Goal: Task Accomplishment & Management: Complete application form

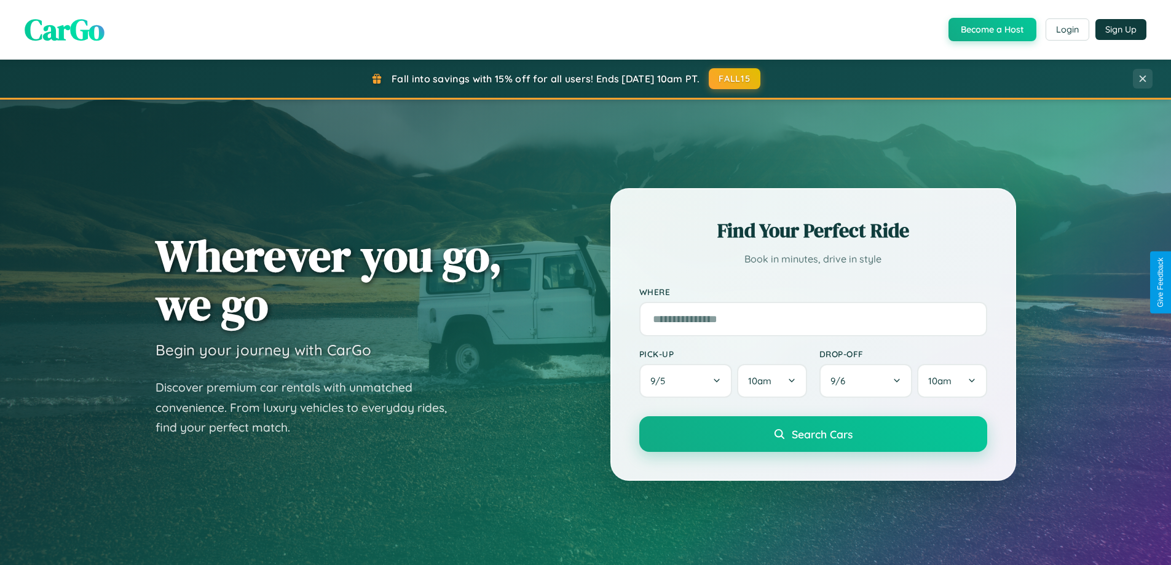
scroll to position [2365, 0]
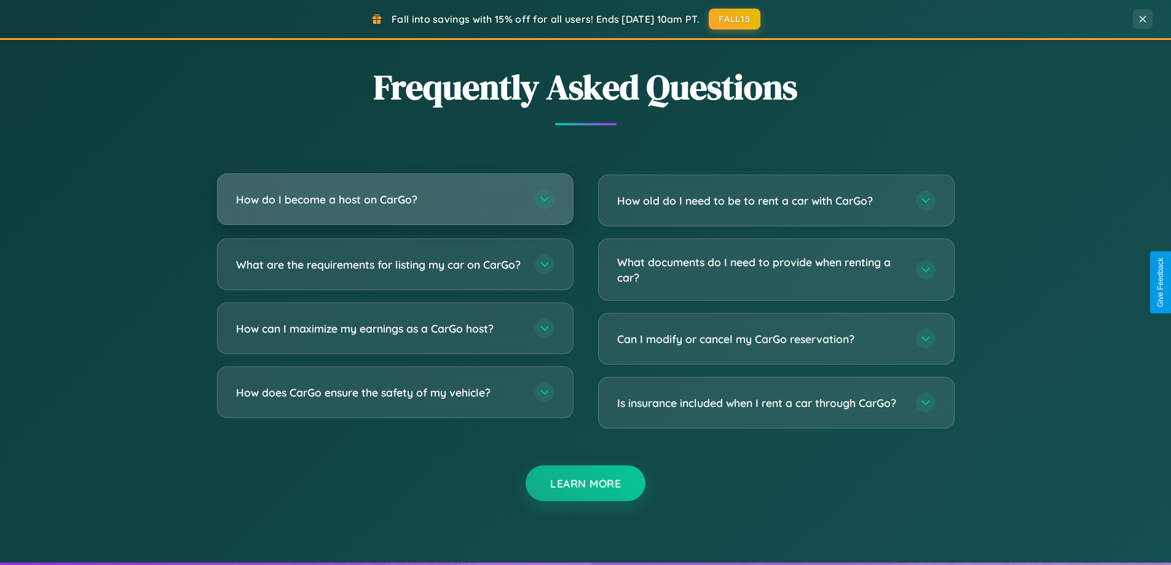
click at [395, 199] on h3 "How do I become a host on CarGo?" at bounding box center [379, 199] width 286 height 15
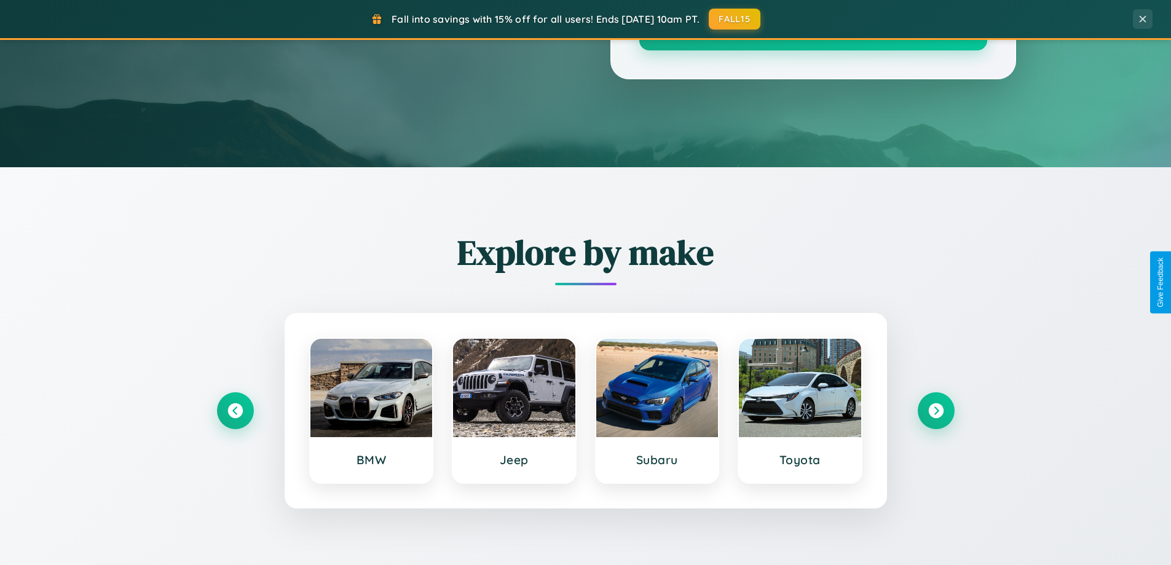
scroll to position [0, 0]
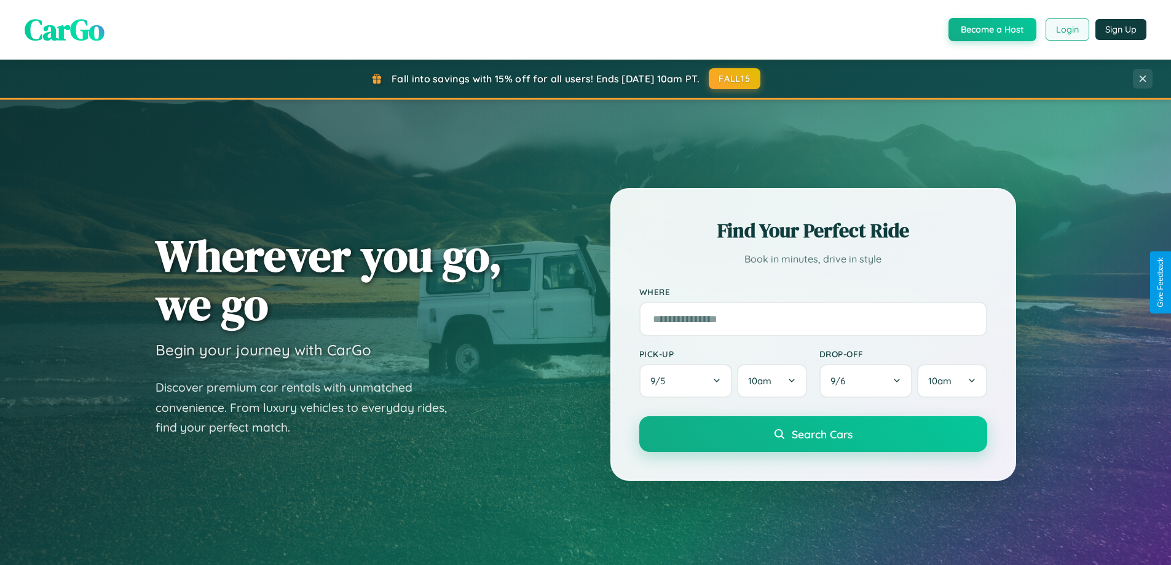
click at [1066, 29] on button "Login" at bounding box center [1067, 29] width 44 height 22
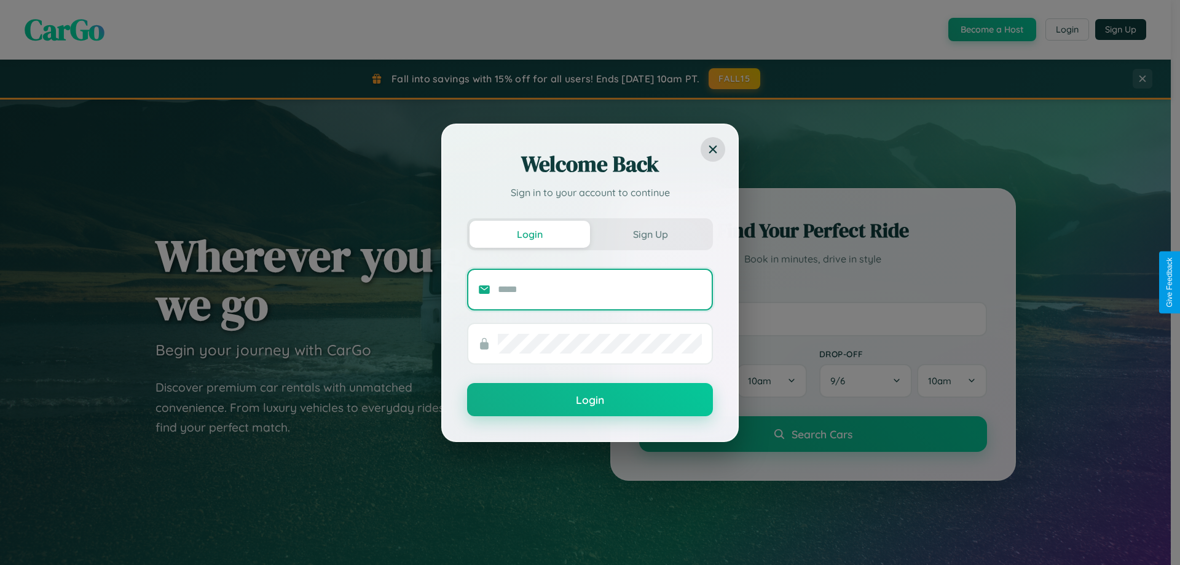
click at [600, 289] on input "text" at bounding box center [600, 290] width 204 height 20
type input "**********"
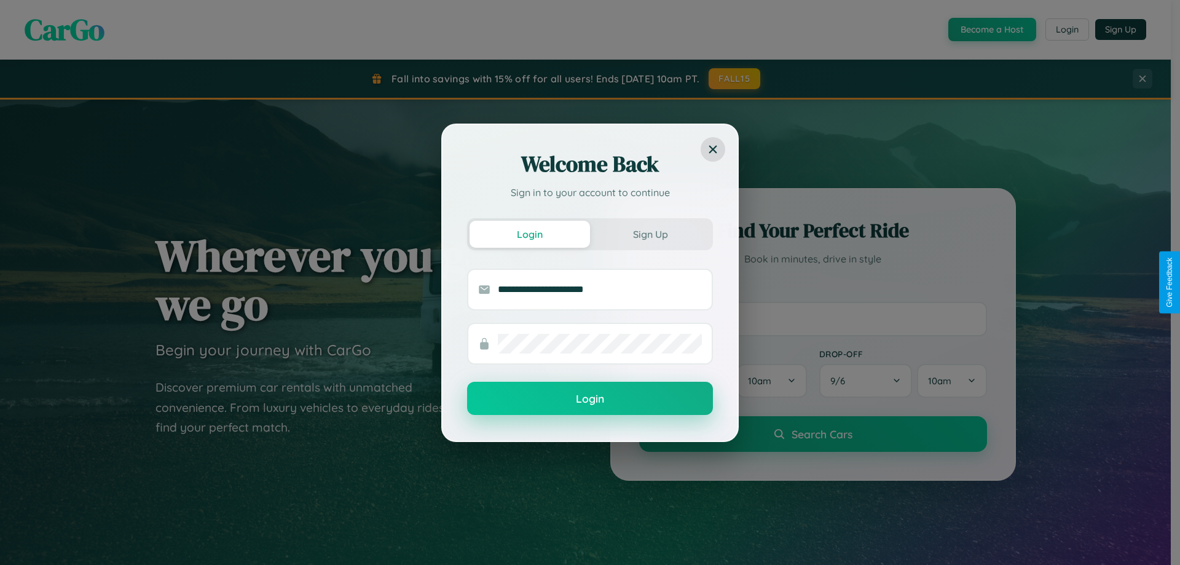
click at [590, 399] on button "Login" at bounding box center [590, 398] width 246 height 33
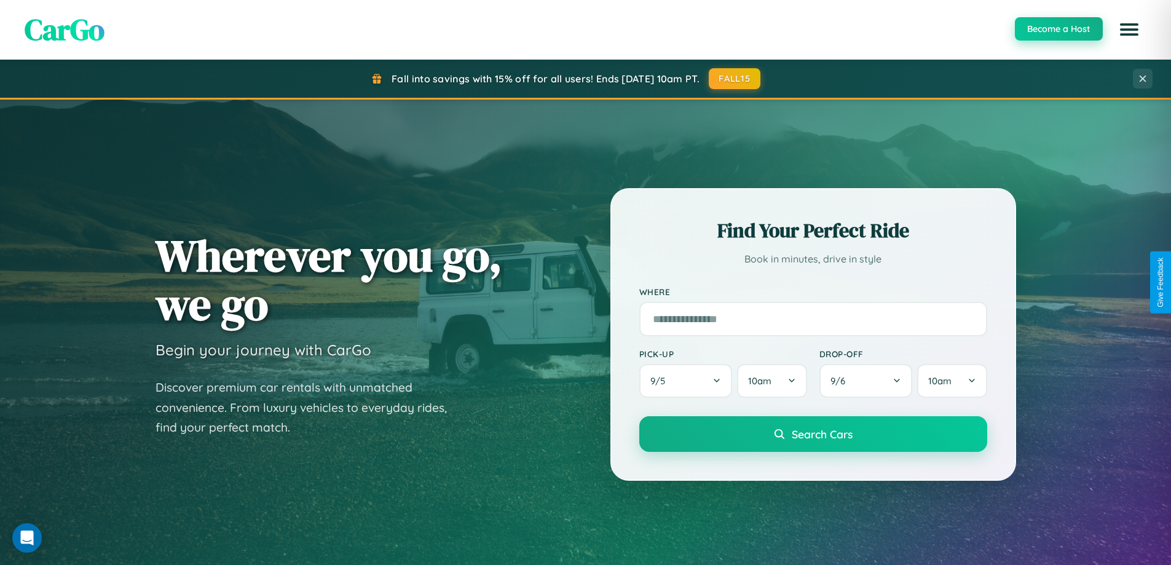
click at [1058, 29] on button "Become a Host" at bounding box center [1059, 28] width 88 height 23
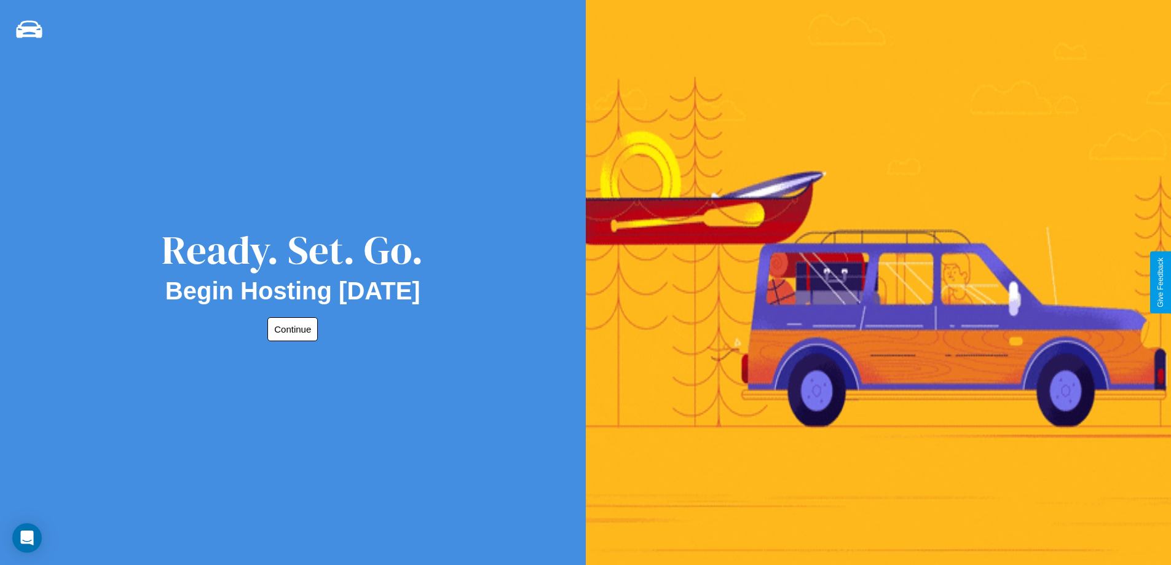
click at [290, 329] on button "Continue" at bounding box center [292, 329] width 50 height 24
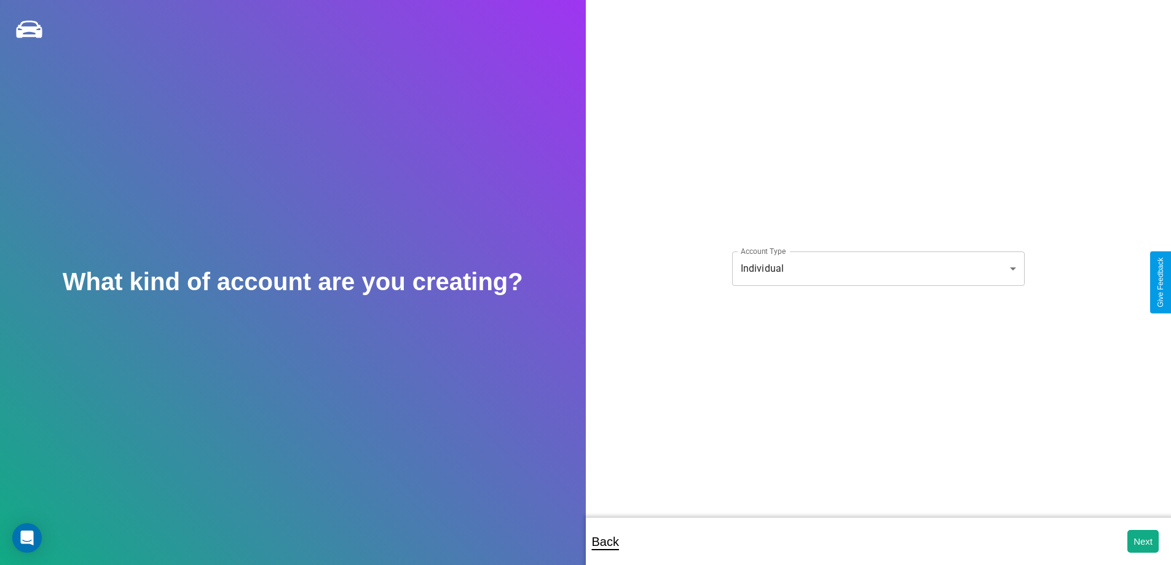
click at [878, 268] on body "**********" at bounding box center [585, 290] width 1171 height 581
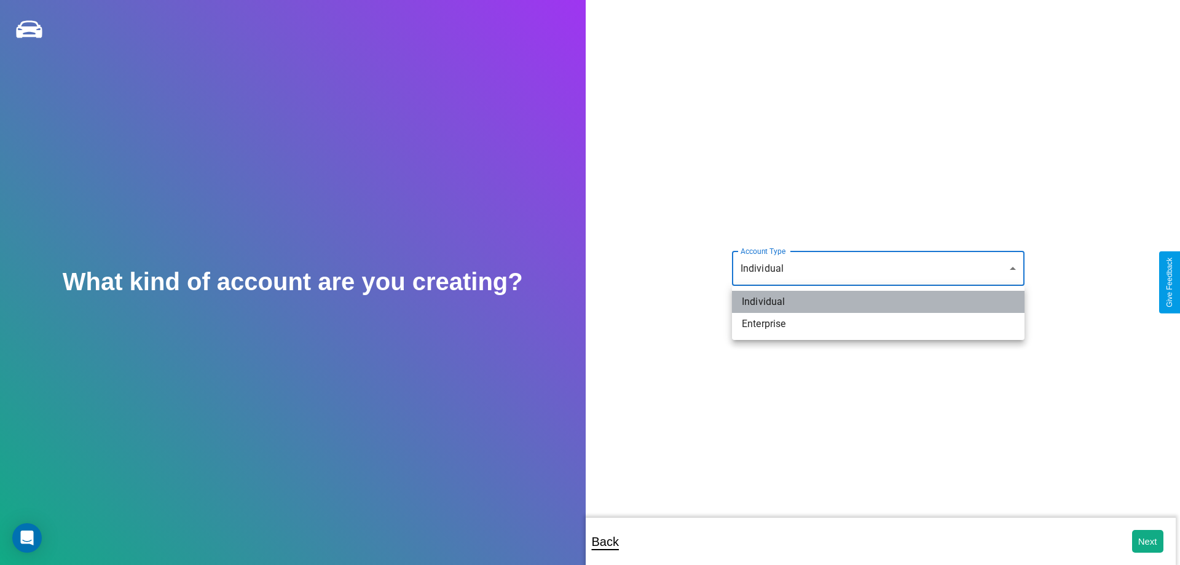
click at [878, 302] on li "Individual" at bounding box center [878, 302] width 293 height 22
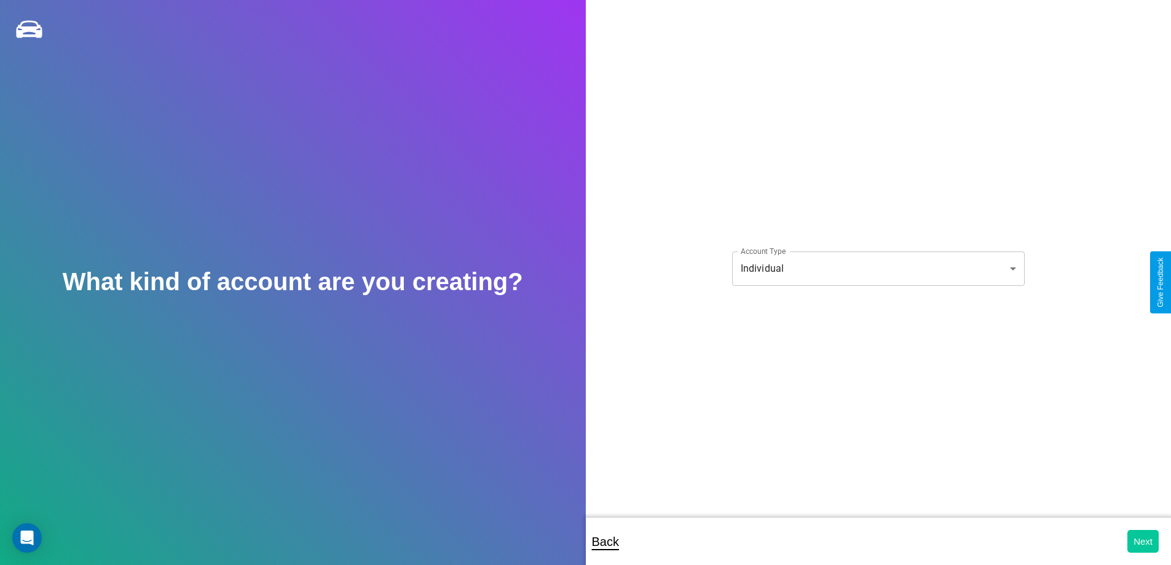
click at [1142, 541] on button "Next" at bounding box center [1142, 541] width 31 height 23
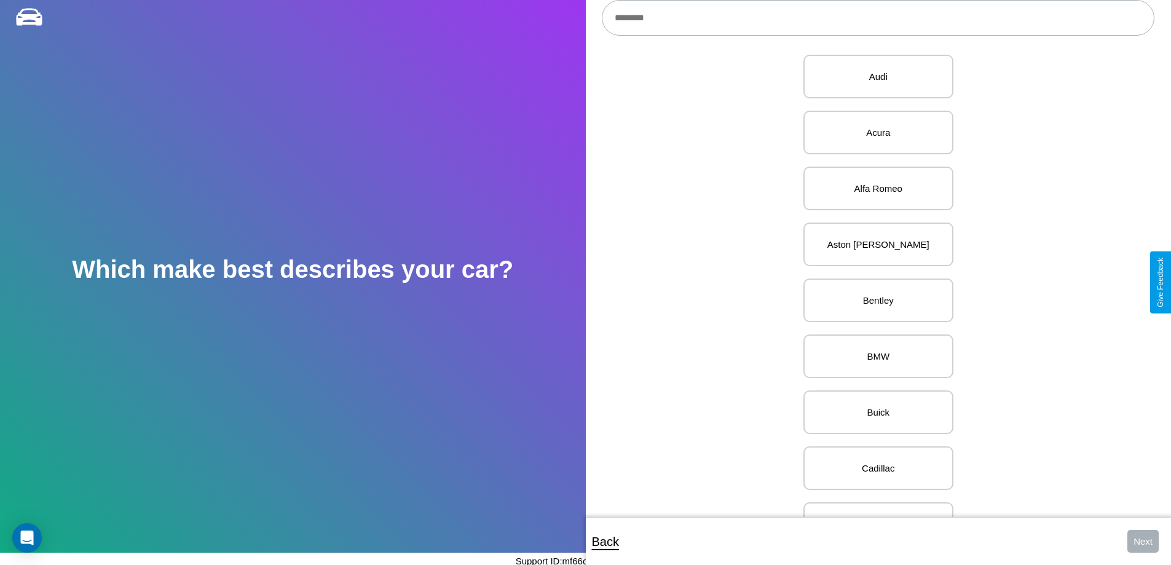
scroll to position [309, 0]
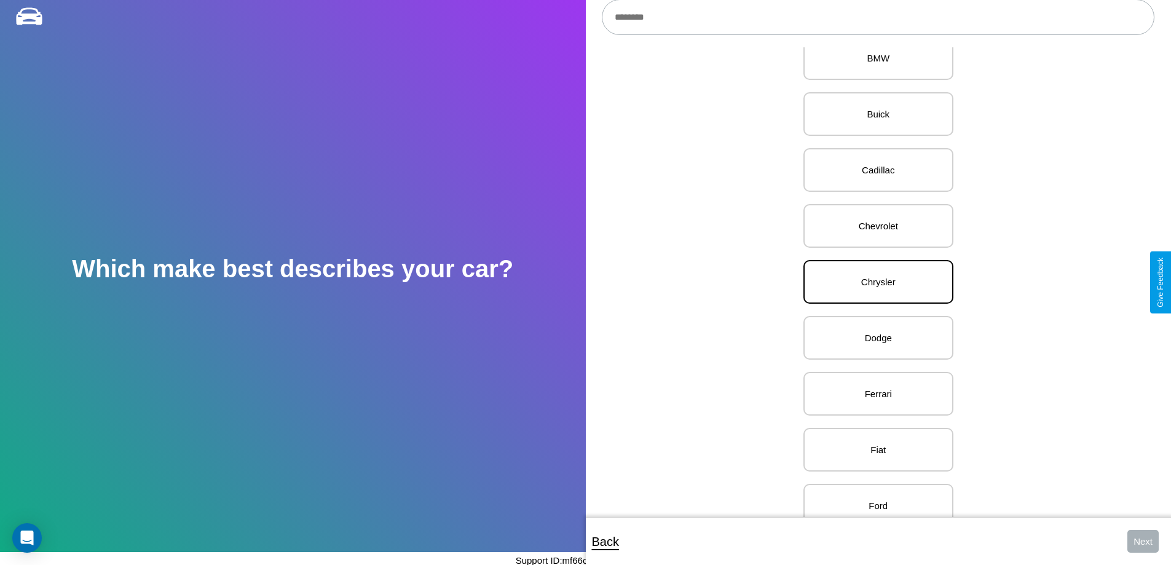
click at [873, 282] on p "Chrysler" at bounding box center [878, 281] width 123 height 17
click at [1142, 541] on button "Next" at bounding box center [1142, 541] width 31 height 23
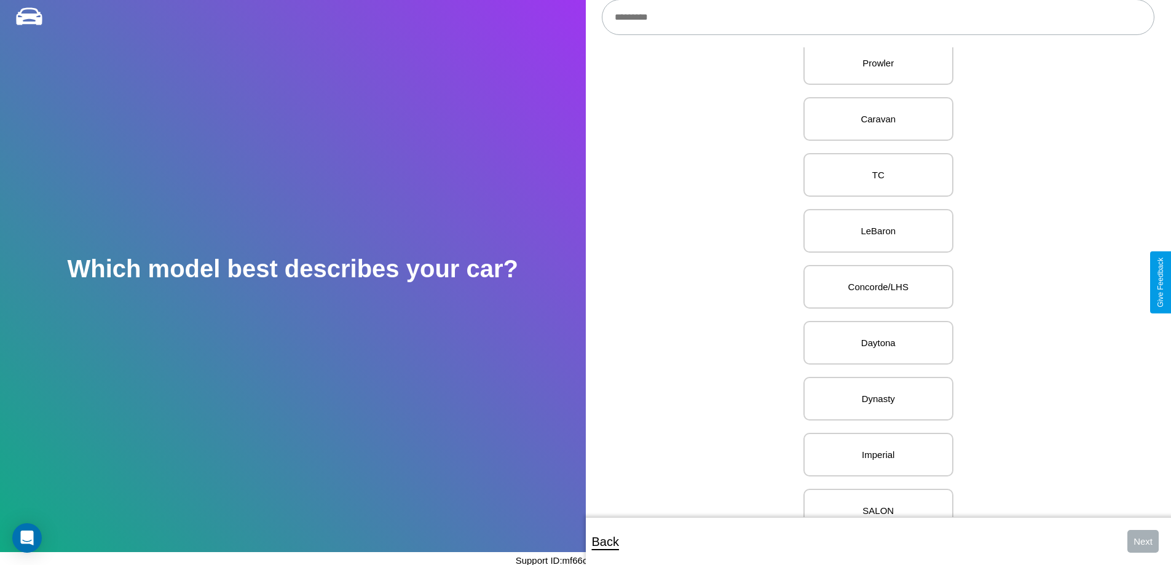
scroll to position [1091, 0]
click at [873, 282] on p "Concorde/LHS" at bounding box center [878, 281] width 123 height 17
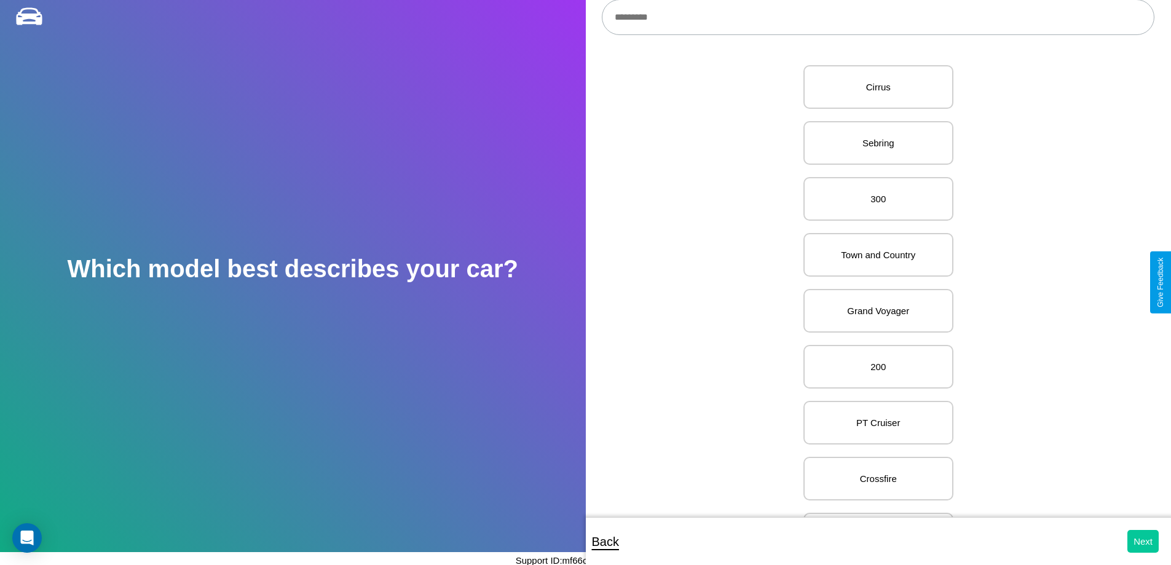
click at [1142, 541] on button "Next" at bounding box center [1142, 541] width 31 height 23
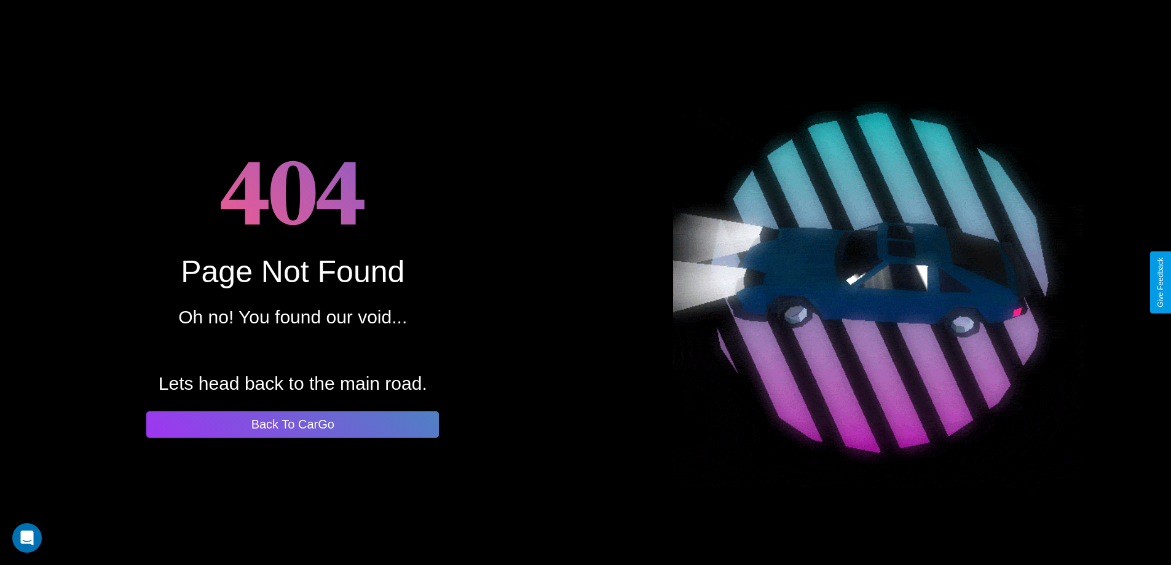
click at [293, 424] on button "Back To CarGo" at bounding box center [292, 424] width 293 height 26
